Goal: Information Seeking & Learning: Learn about a topic

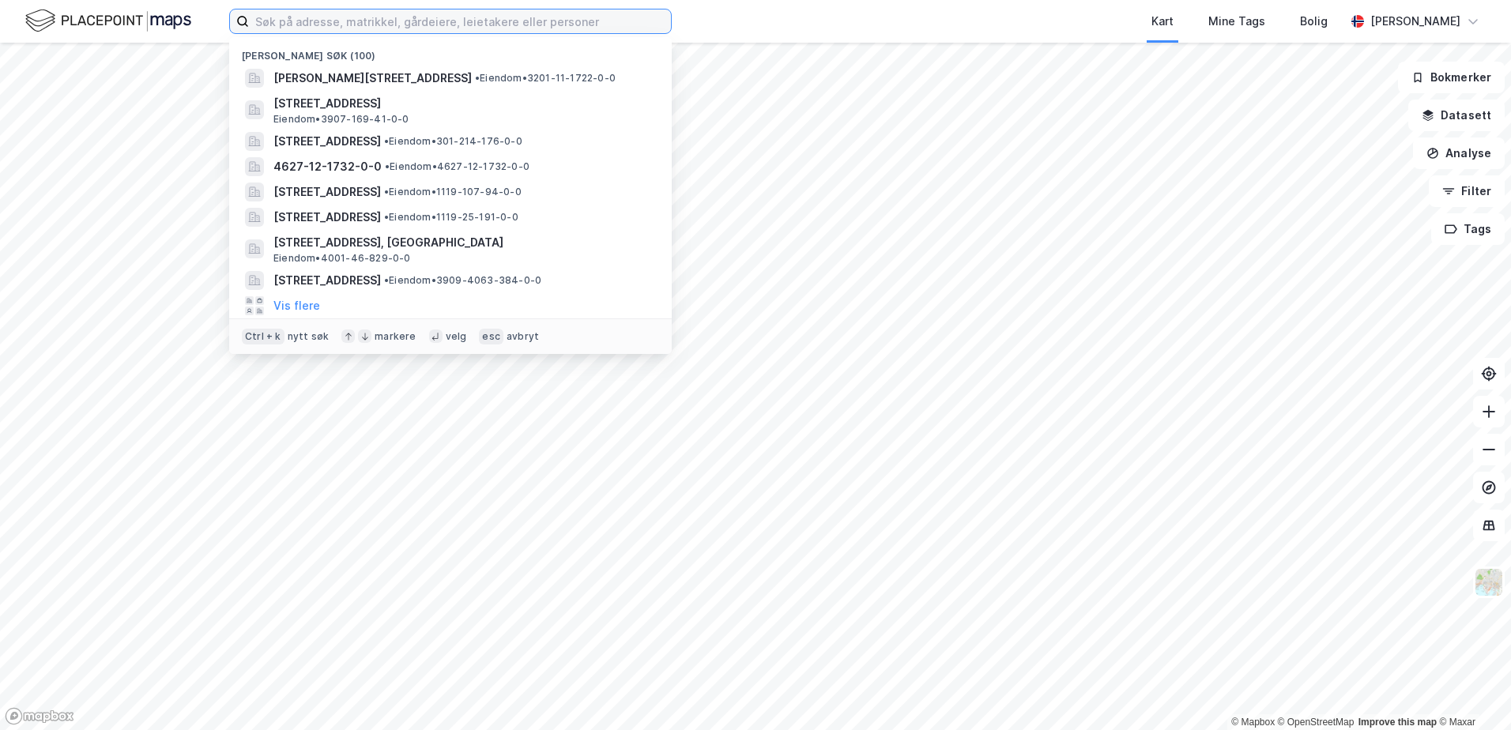
click at [318, 21] on input at bounding box center [460, 21] width 422 height 24
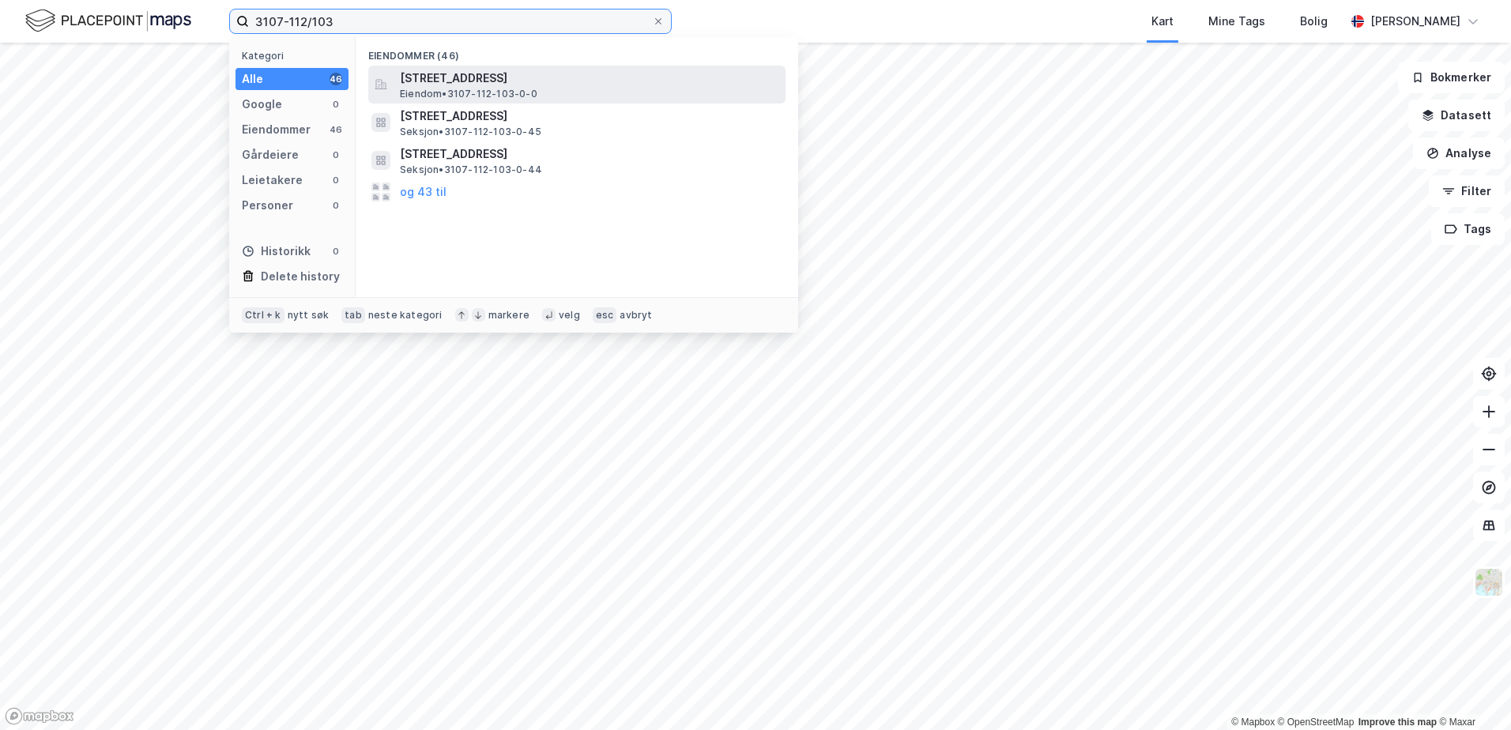
type input "3107-112/103"
click at [454, 86] on span "[STREET_ADDRESS]" at bounding box center [589, 78] width 379 height 19
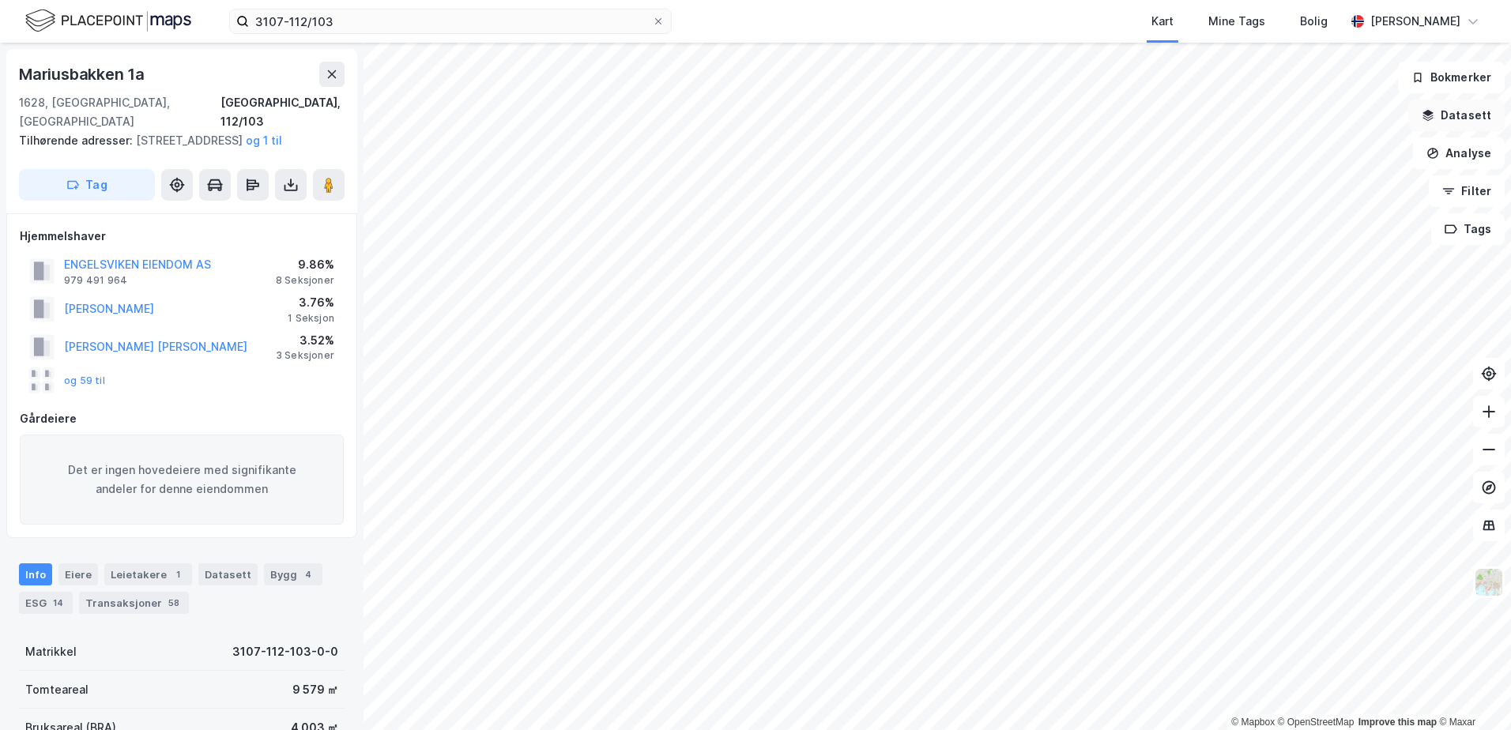
click at [1435, 117] on icon "button" at bounding box center [1428, 115] width 13 height 13
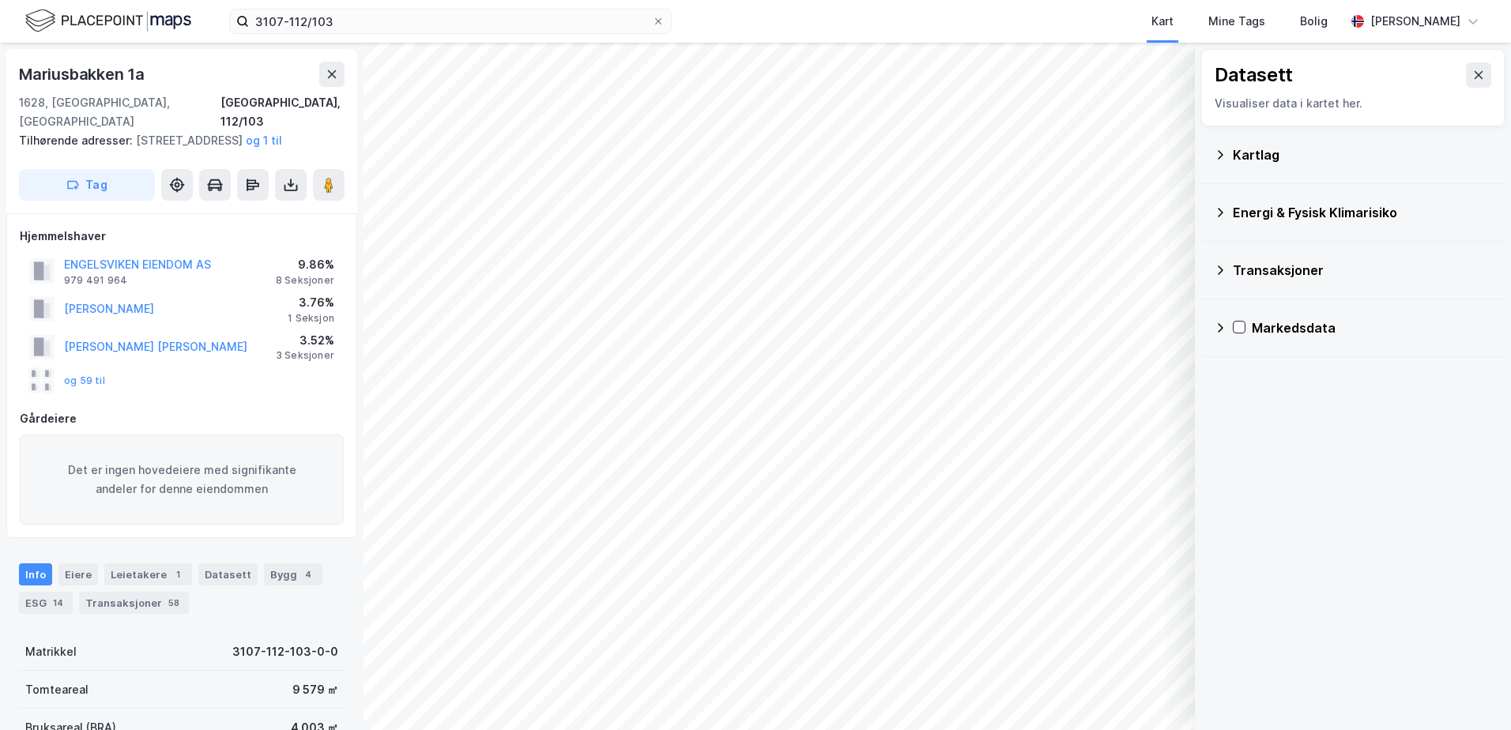
click at [1217, 154] on icon at bounding box center [1220, 155] width 13 height 13
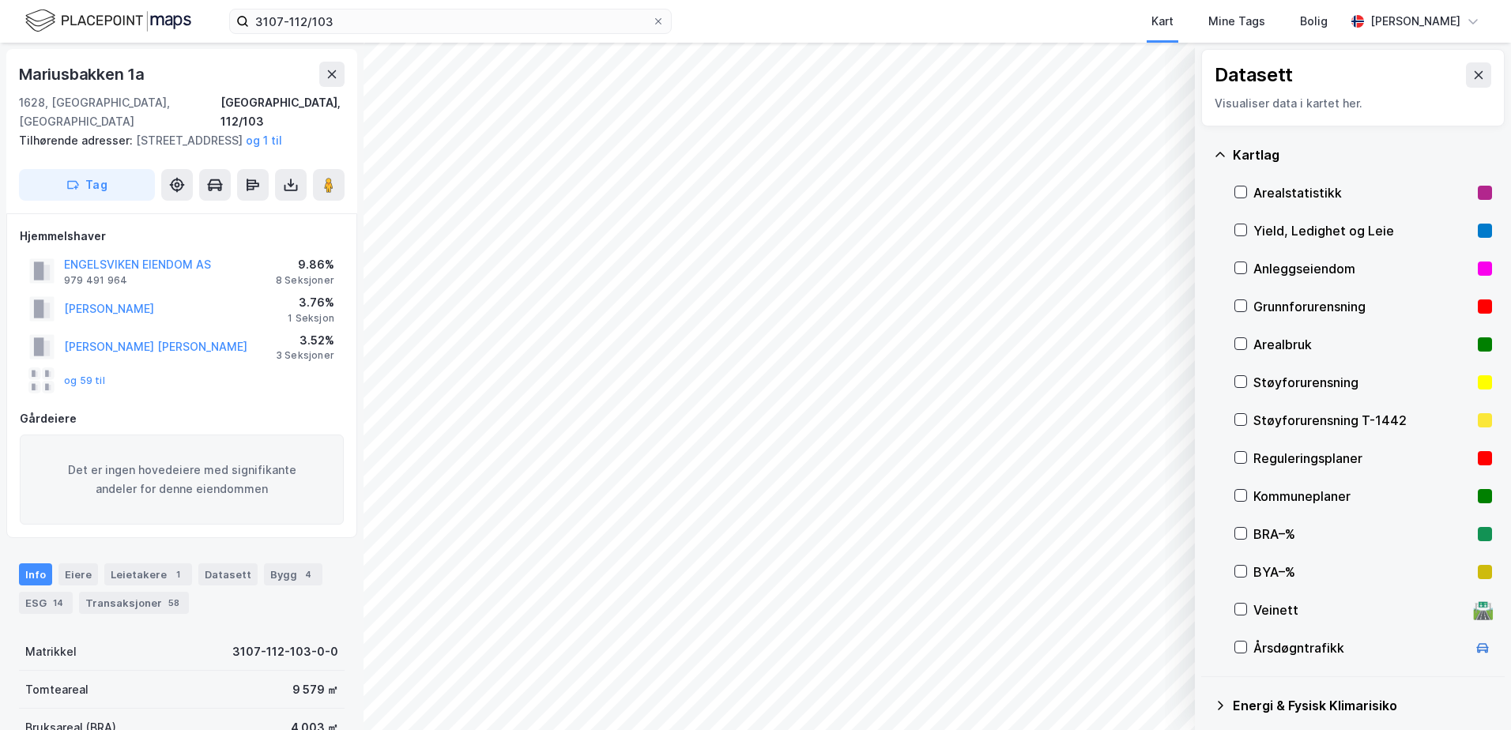
click at [1250, 456] on div "Reguleringsplaner" at bounding box center [1364, 458] width 258 height 38
click at [1243, 457] on icon at bounding box center [1240, 457] width 11 height 11
click at [1224, 153] on icon at bounding box center [1220, 155] width 13 height 13
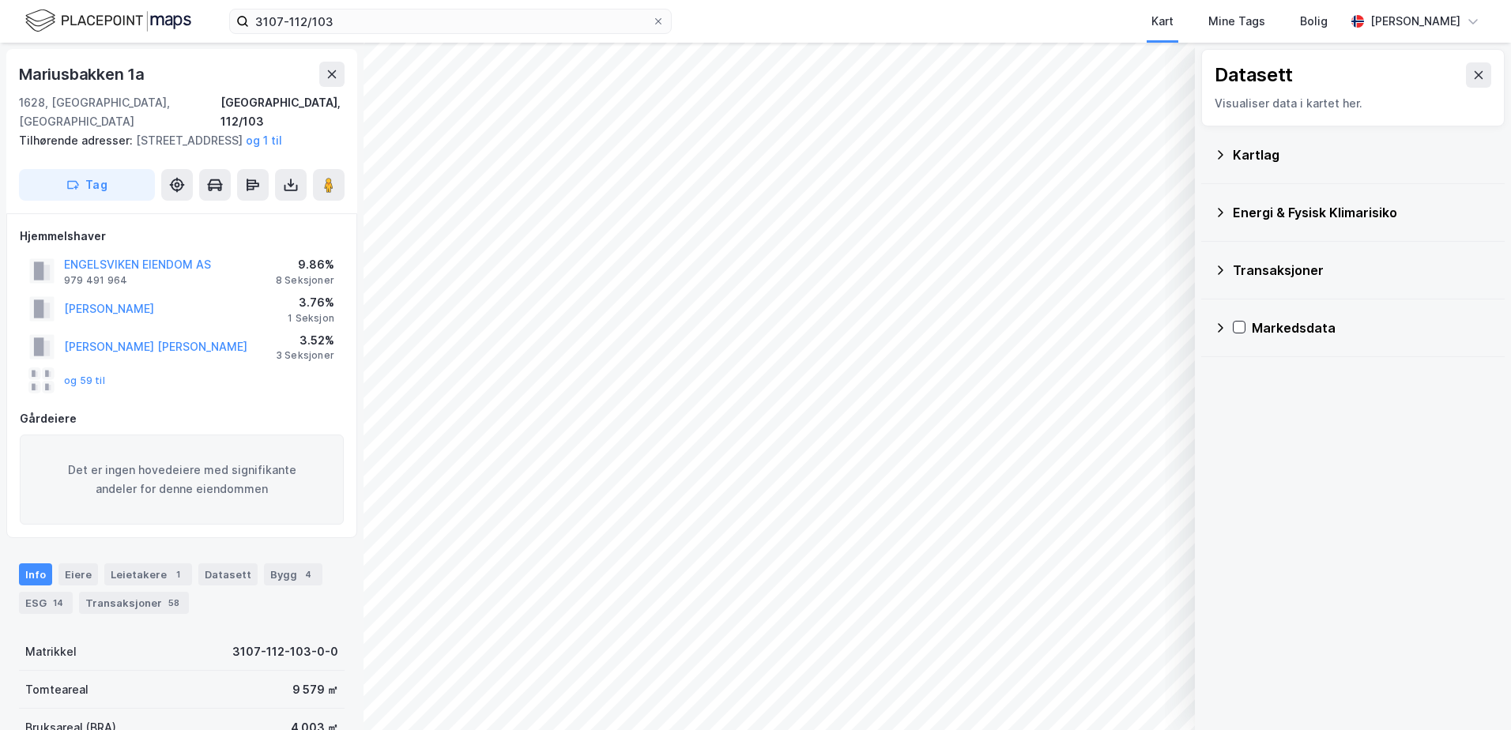
click at [1219, 212] on icon at bounding box center [1220, 212] width 13 height 13
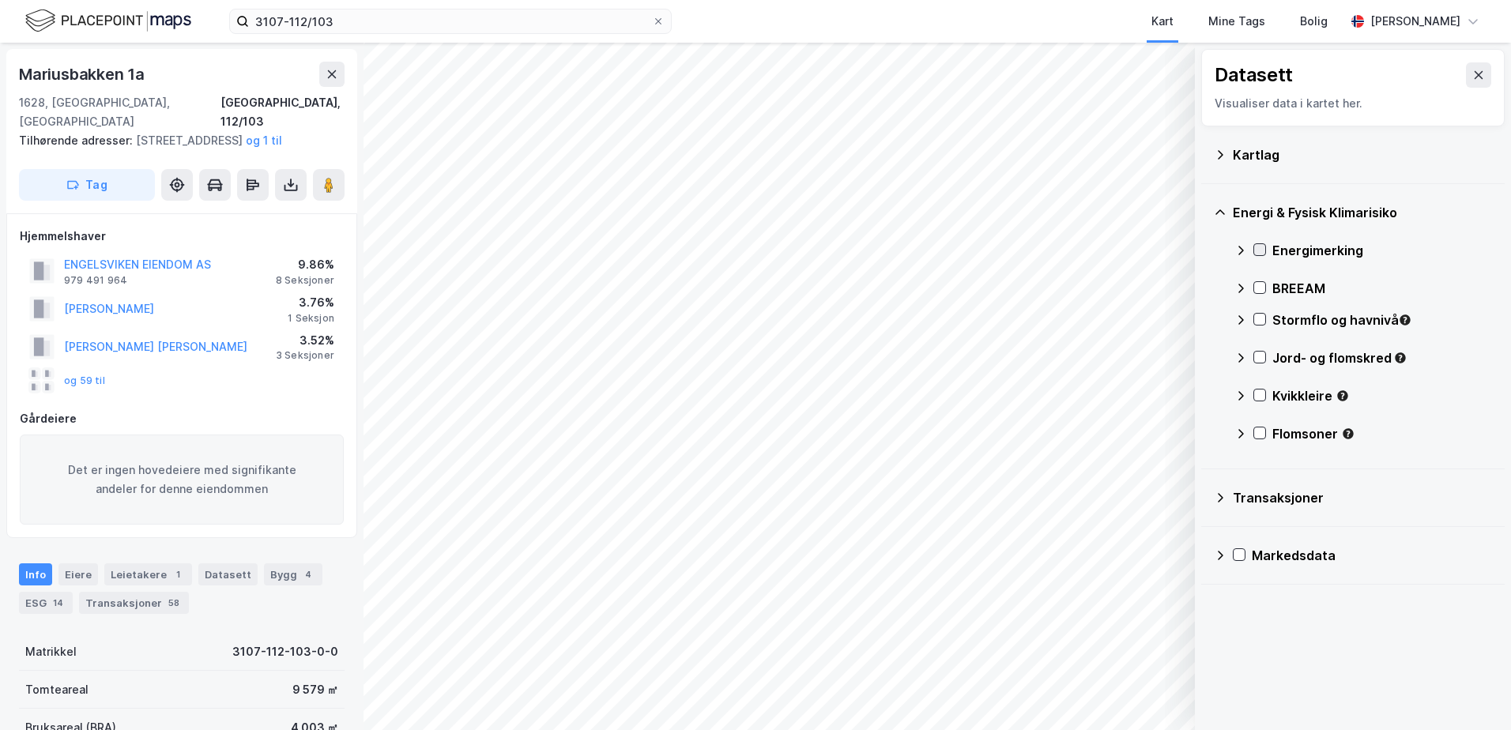
click at [1258, 250] on icon at bounding box center [1259, 249] width 11 height 11
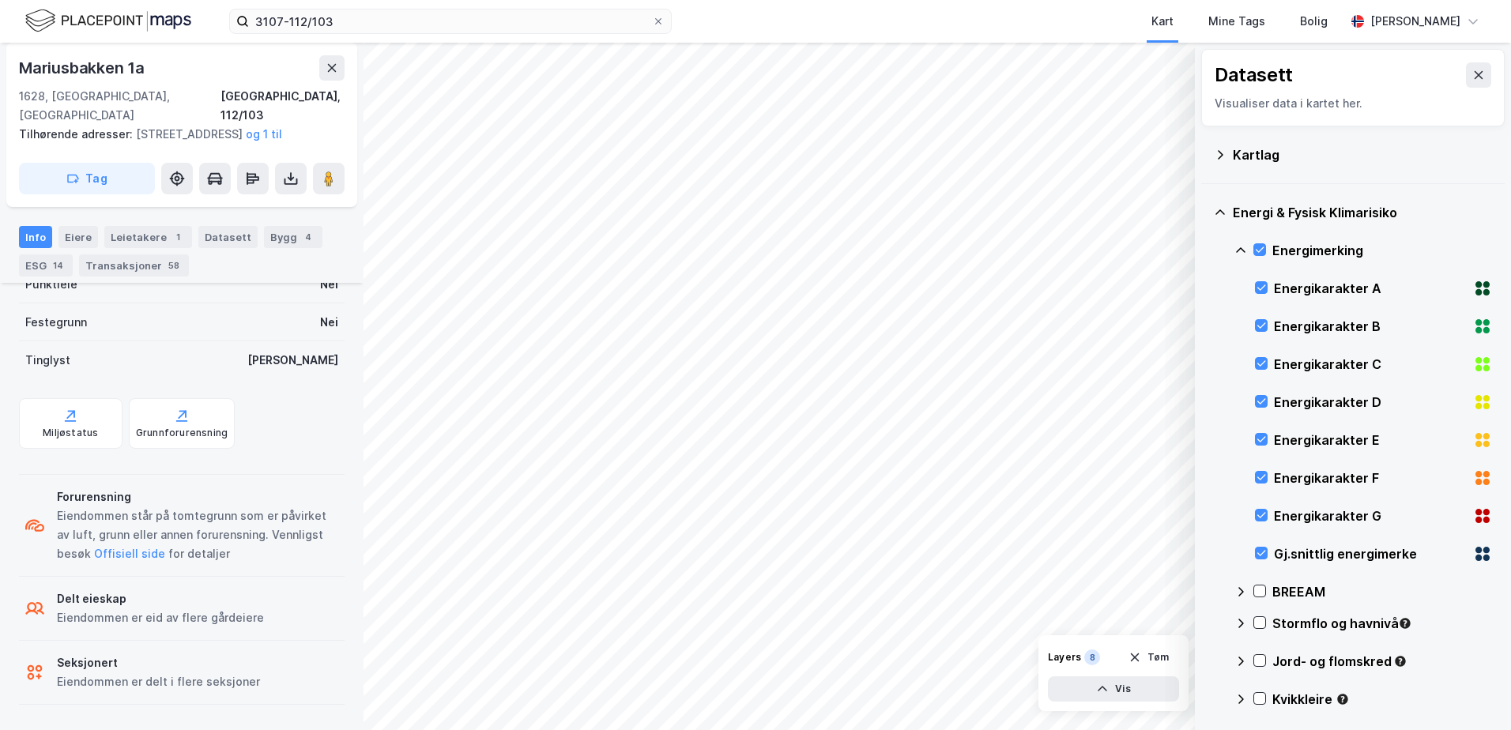
scroll to position [478, 0]
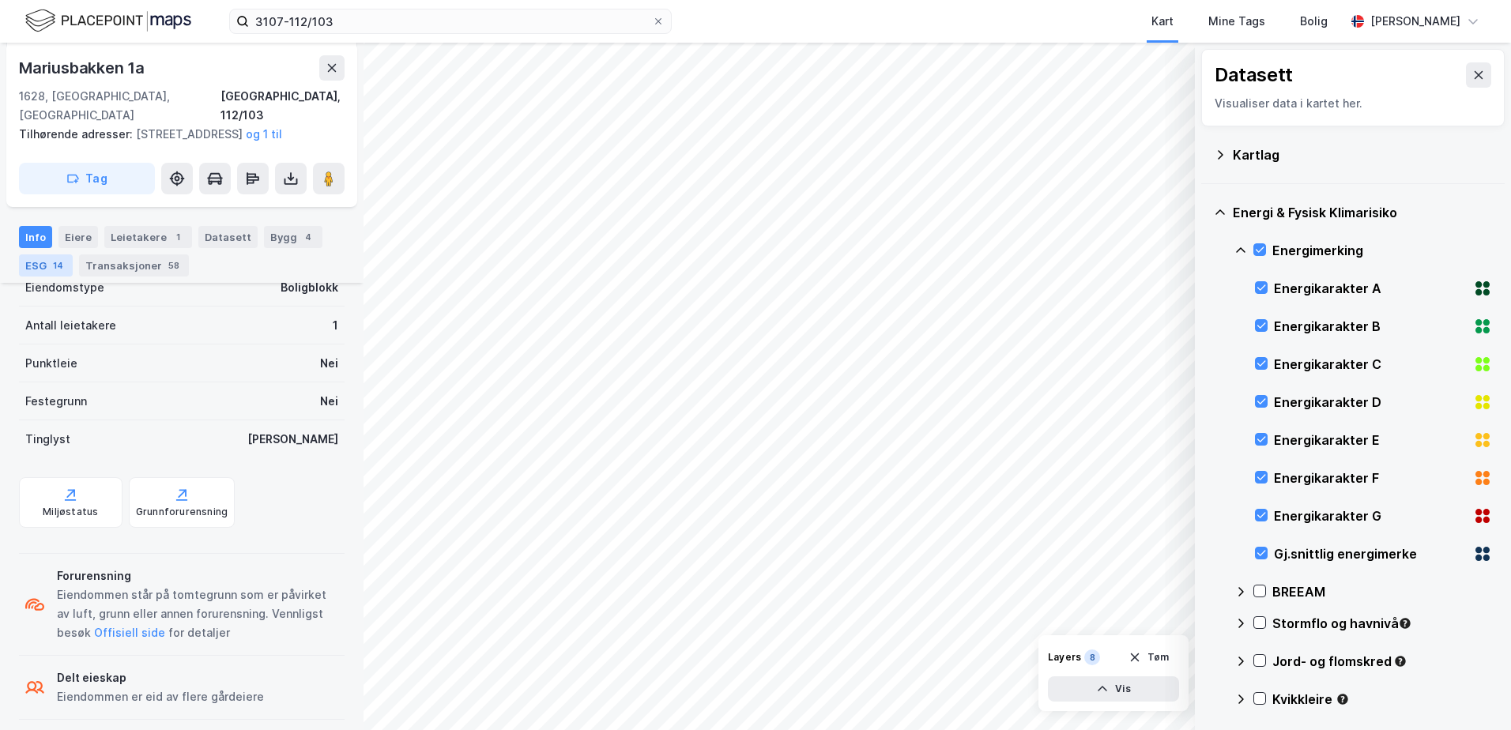
click at [40, 259] on div "ESG 14" at bounding box center [46, 266] width 54 height 22
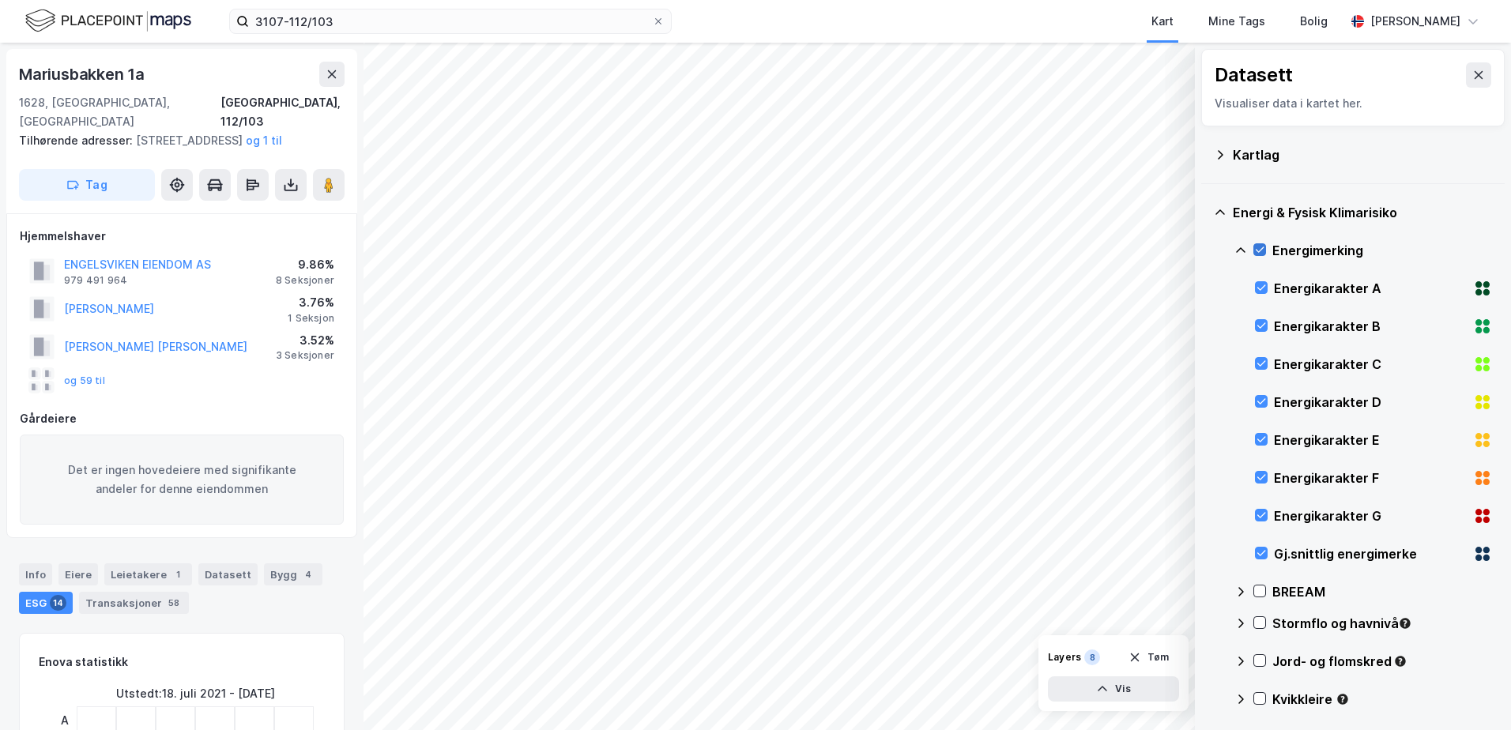
click at [1264, 250] on div "Energimerking" at bounding box center [1364, 251] width 258 height 38
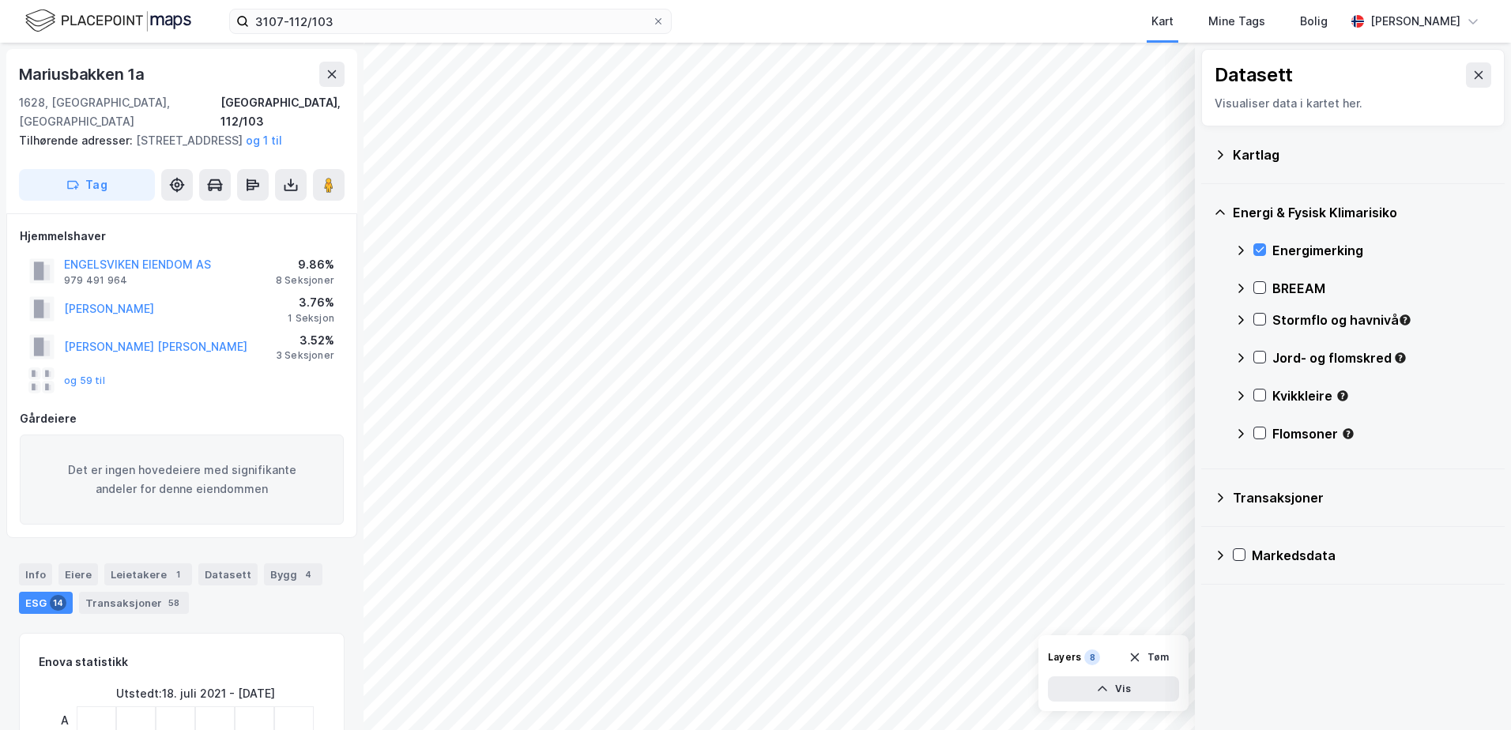
click at [1241, 250] on icon at bounding box center [1241, 250] width 13 height 13
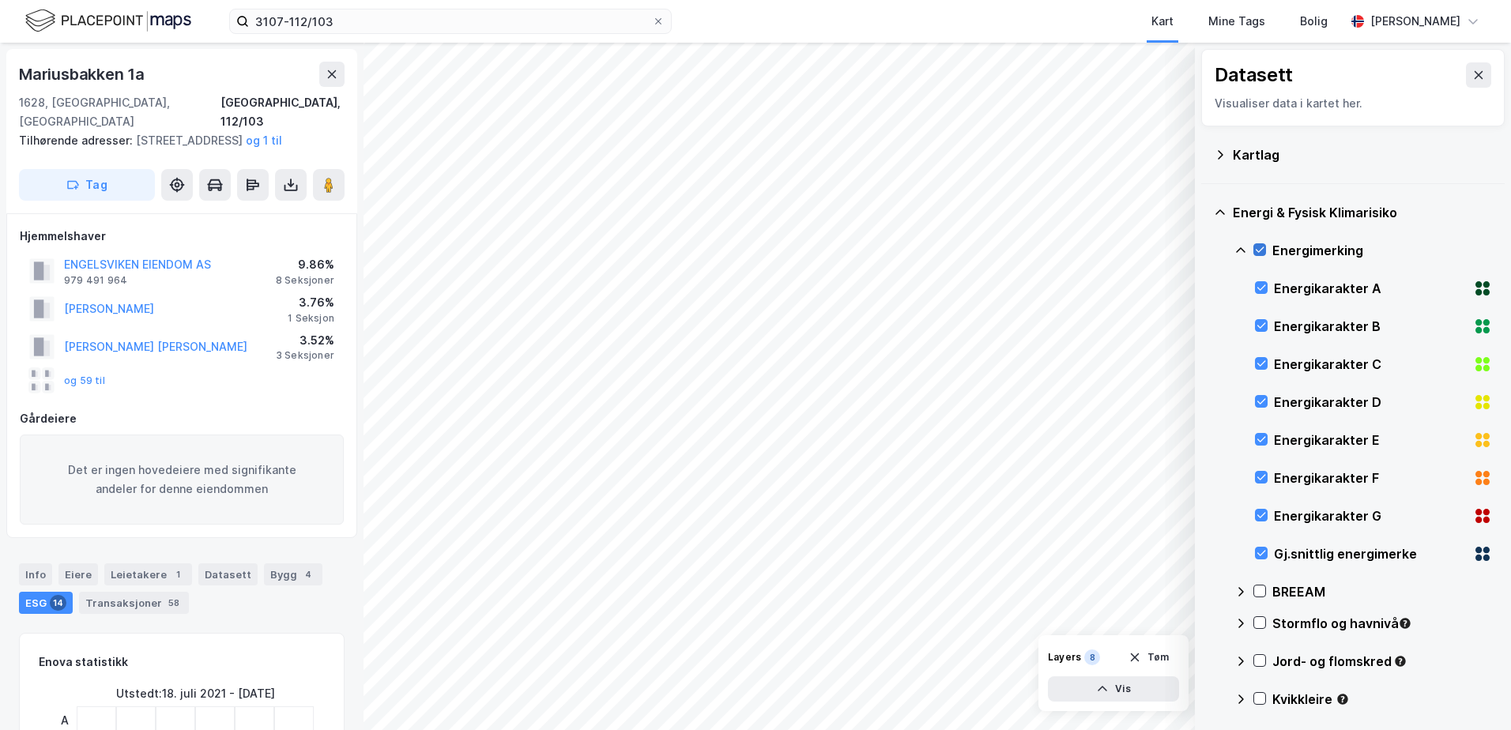
click at [1258, 245] on icon at bounding box center [1259, 249] width 11 height 11
click at [1241, 251] on icon at bounding box center [1241, 250] width 13 height 13
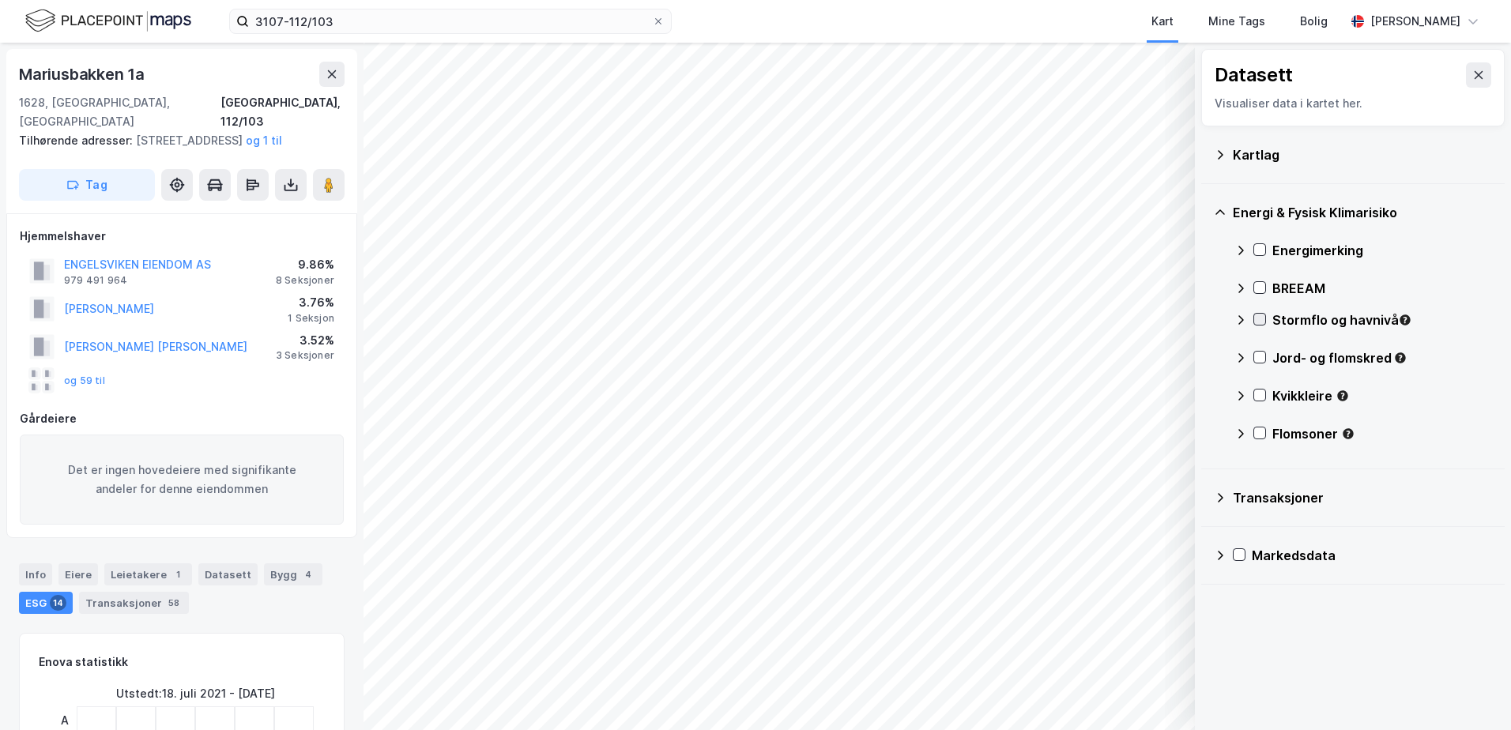
click at [1259, 323] on icon at bounding box center [1260, 320] width 9 height 6
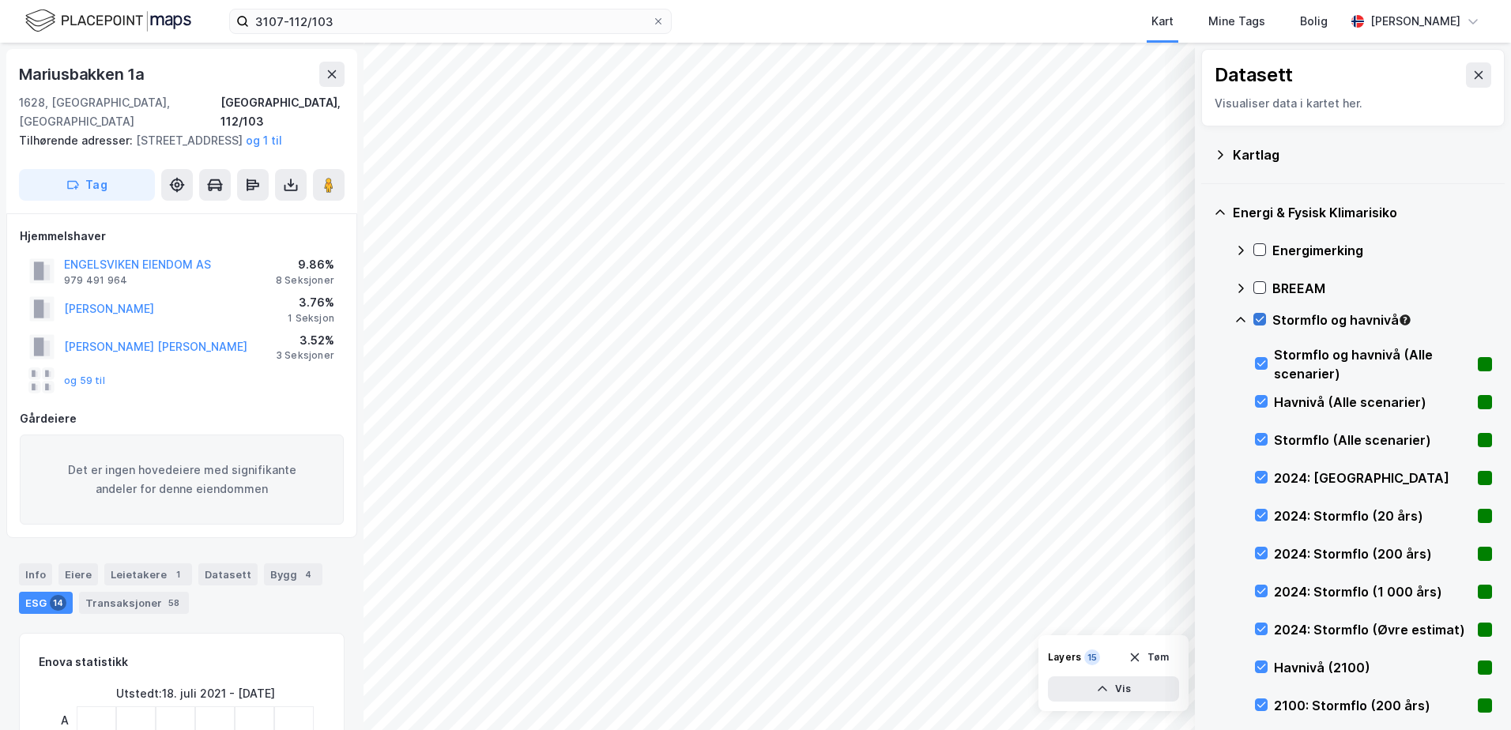
click at [1261, 319] on icon at bounding box center [1259, 319] width 11 height 11
click at [1244, 317] on icon at bounding box center [1241, 320] width 13 height 13
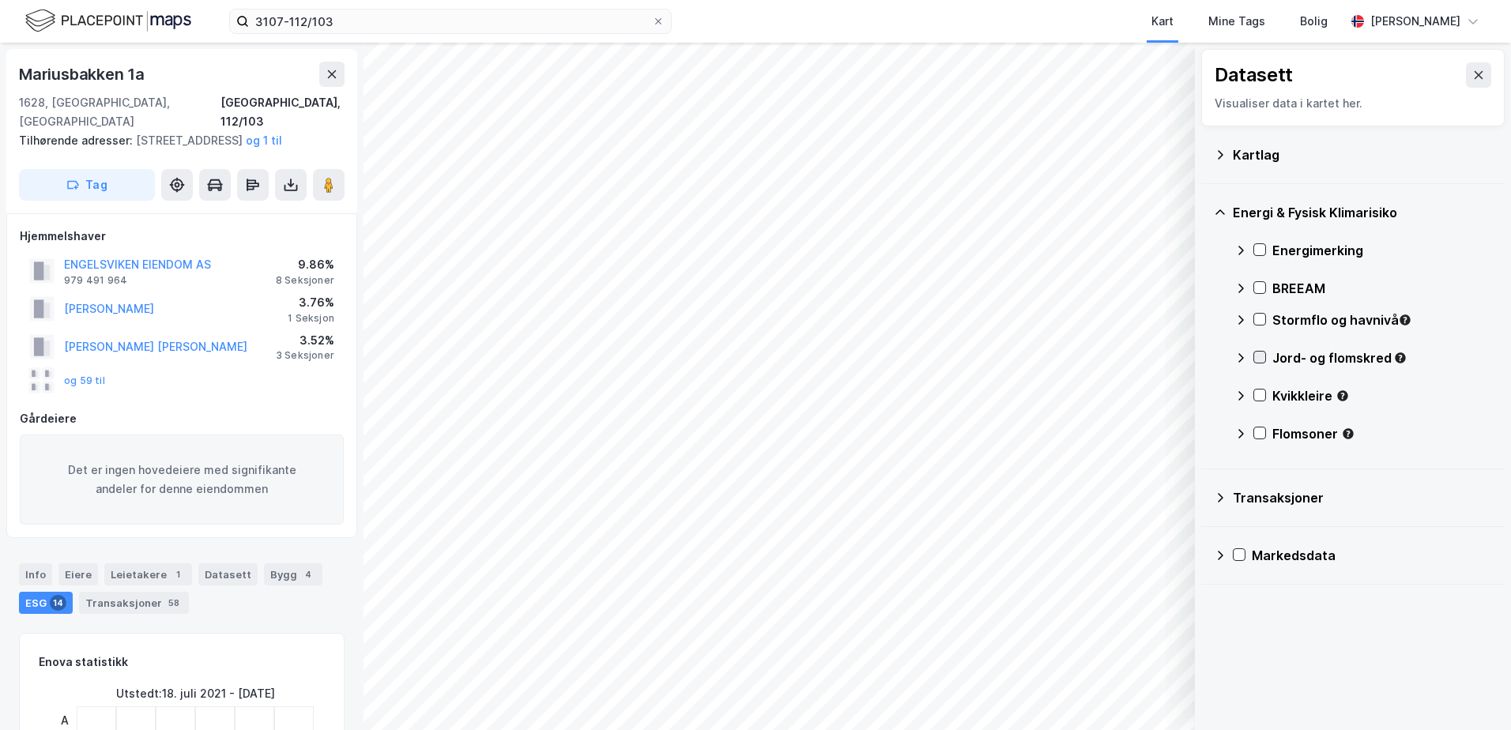
click at [1258, 360] on icon at bounding box center [1259, 357] width 11 height 11
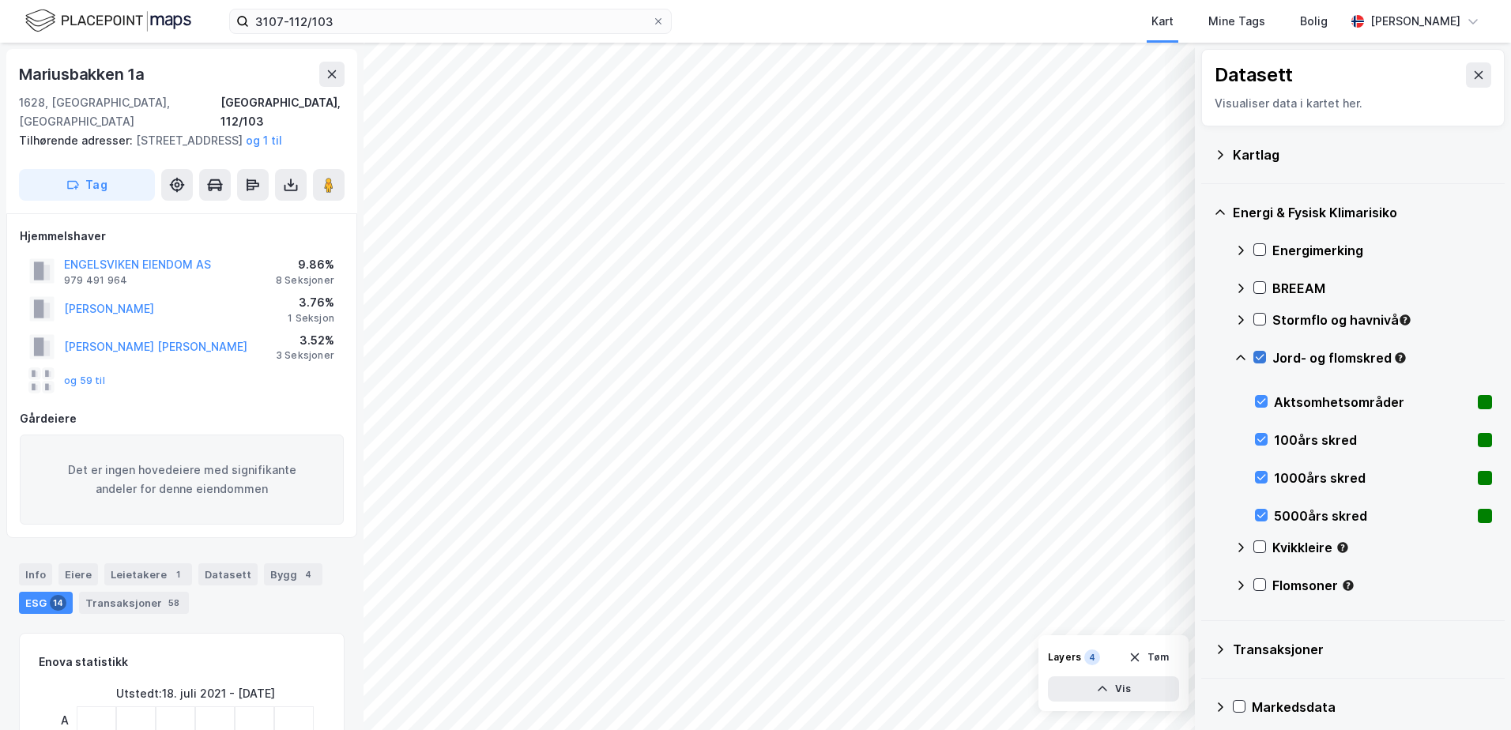
click at [1262, 357] on icon at bounding box center [1260, 358] width 9 height 6
drag, startPoint x: 1243, startPoint y: 356, endPoint x: 1243, endPoint y: 369, distance: 13.5
click at [1243, 356] on icon at bounding box center [1241, 358] width 13 height 13
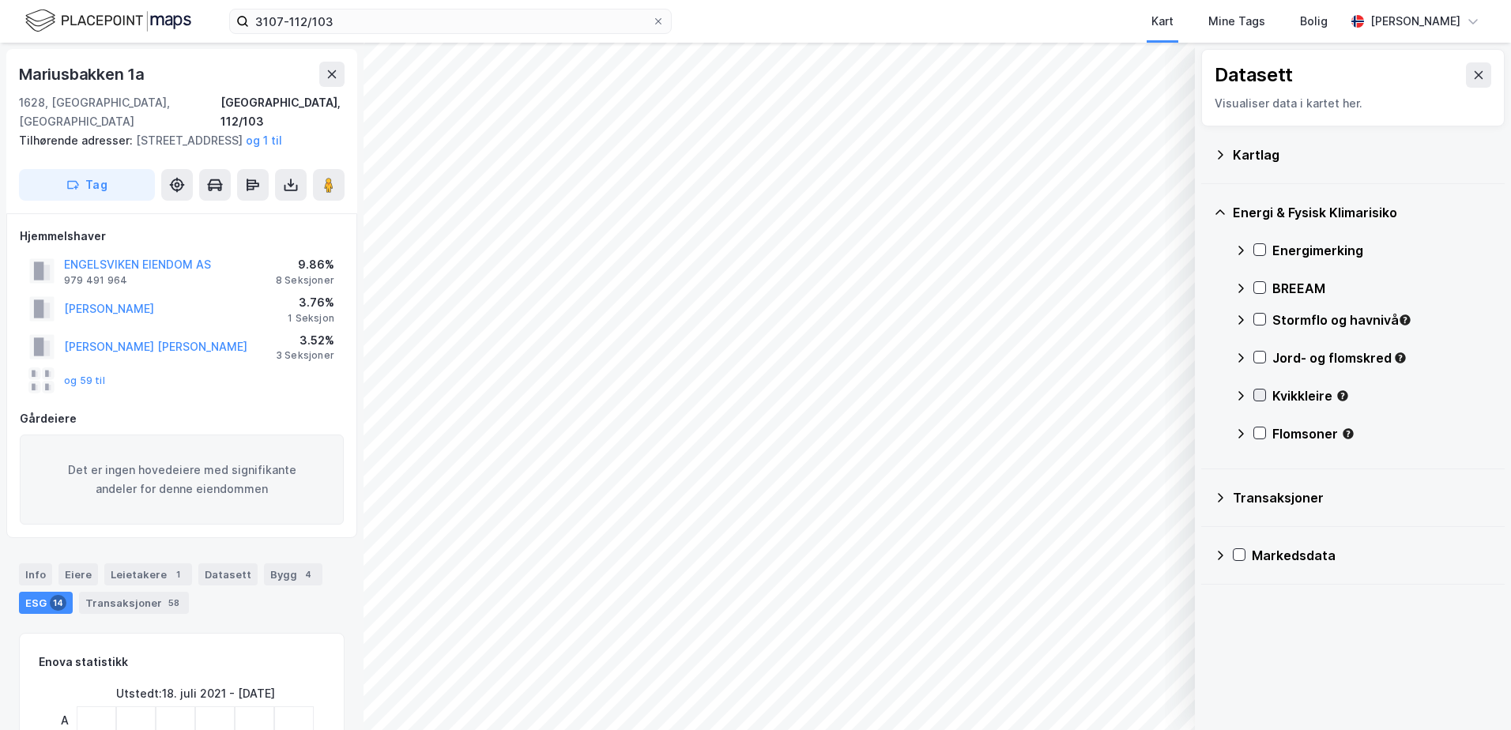
click at [1265, 394] on icon at bounding box center [1259, 395] width 11 height 11
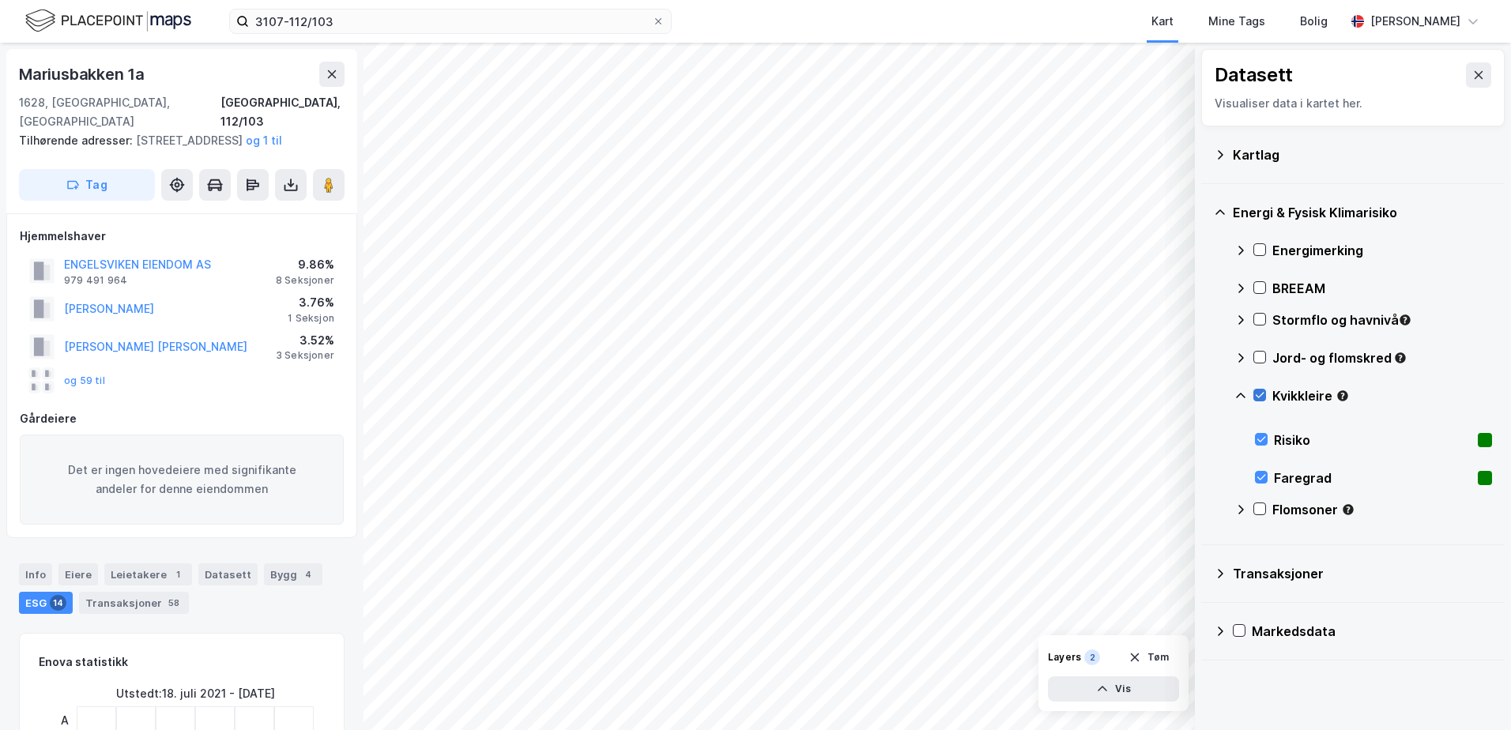
click at [1265, 394] on icon at bounding box center [1259, 395] width 11 height 11
click at [1243, 397] on icon at bounding box center [1241, 396] width 13 height 13
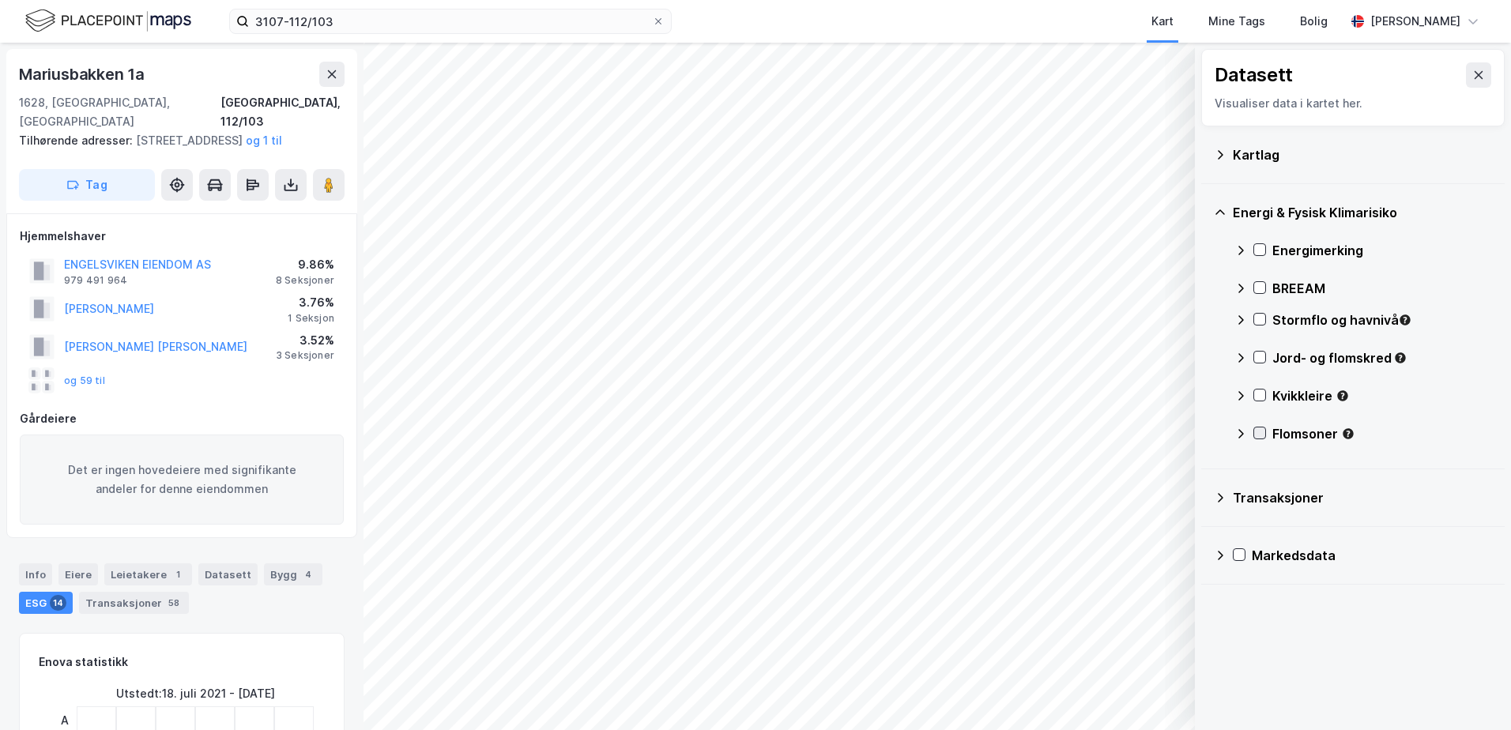
click at [1265, 434] on icon at bounding box center [1259, 433] width 11 height 11
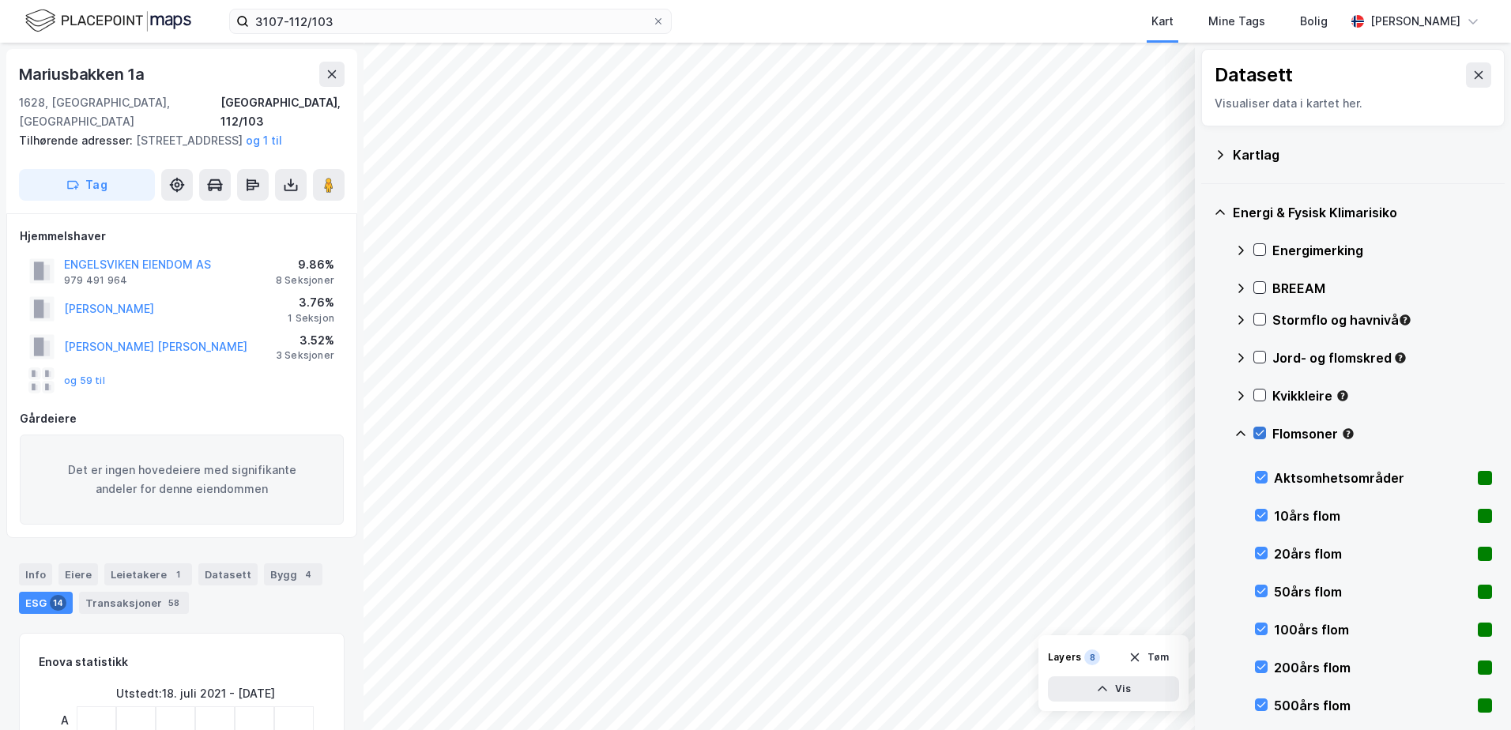
click at [1262, 435] on icon at bounding box center [1259, 433] width 11 height 11
